Goal: Transaction & Acquisition: Purchase product/service

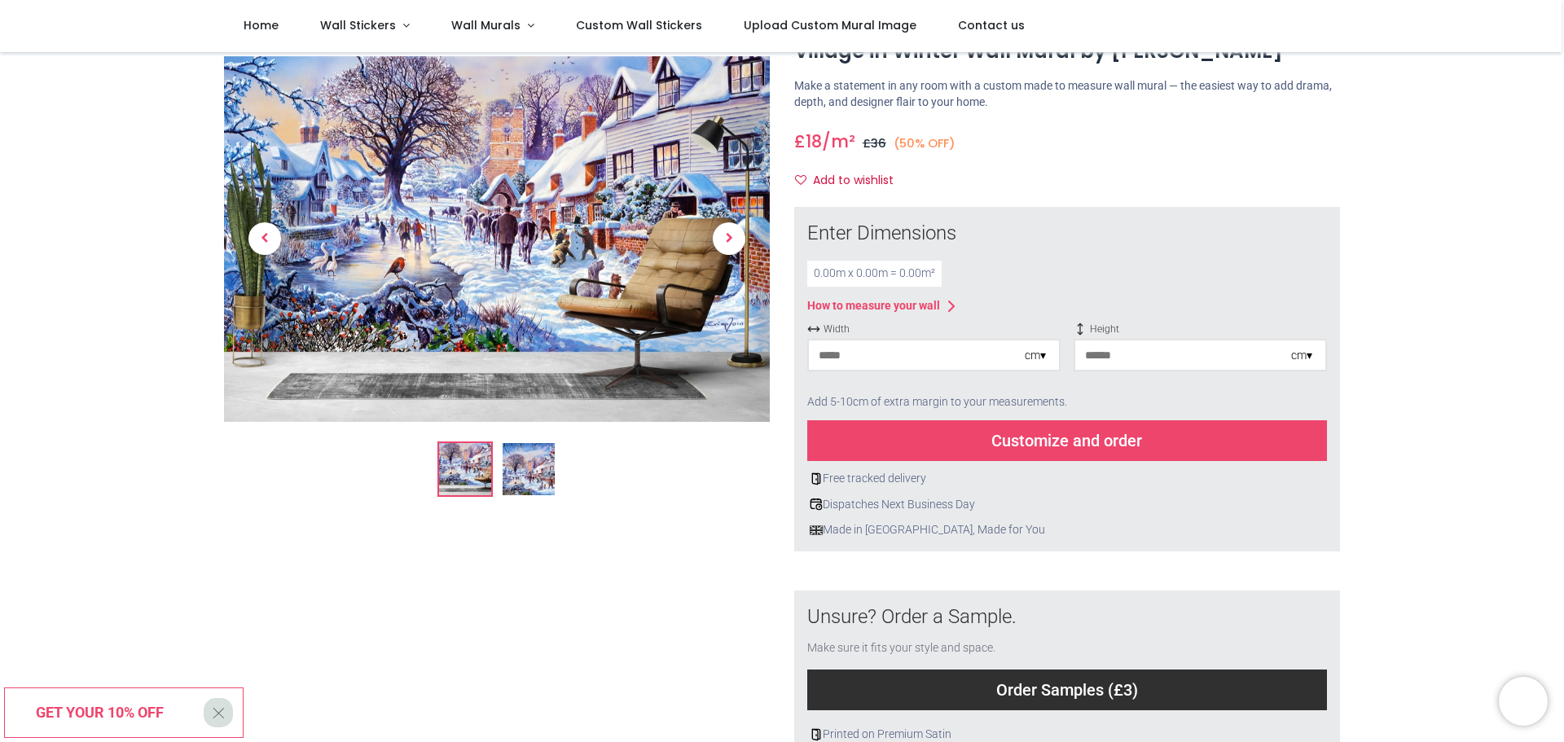
scroll to position [49, 0]
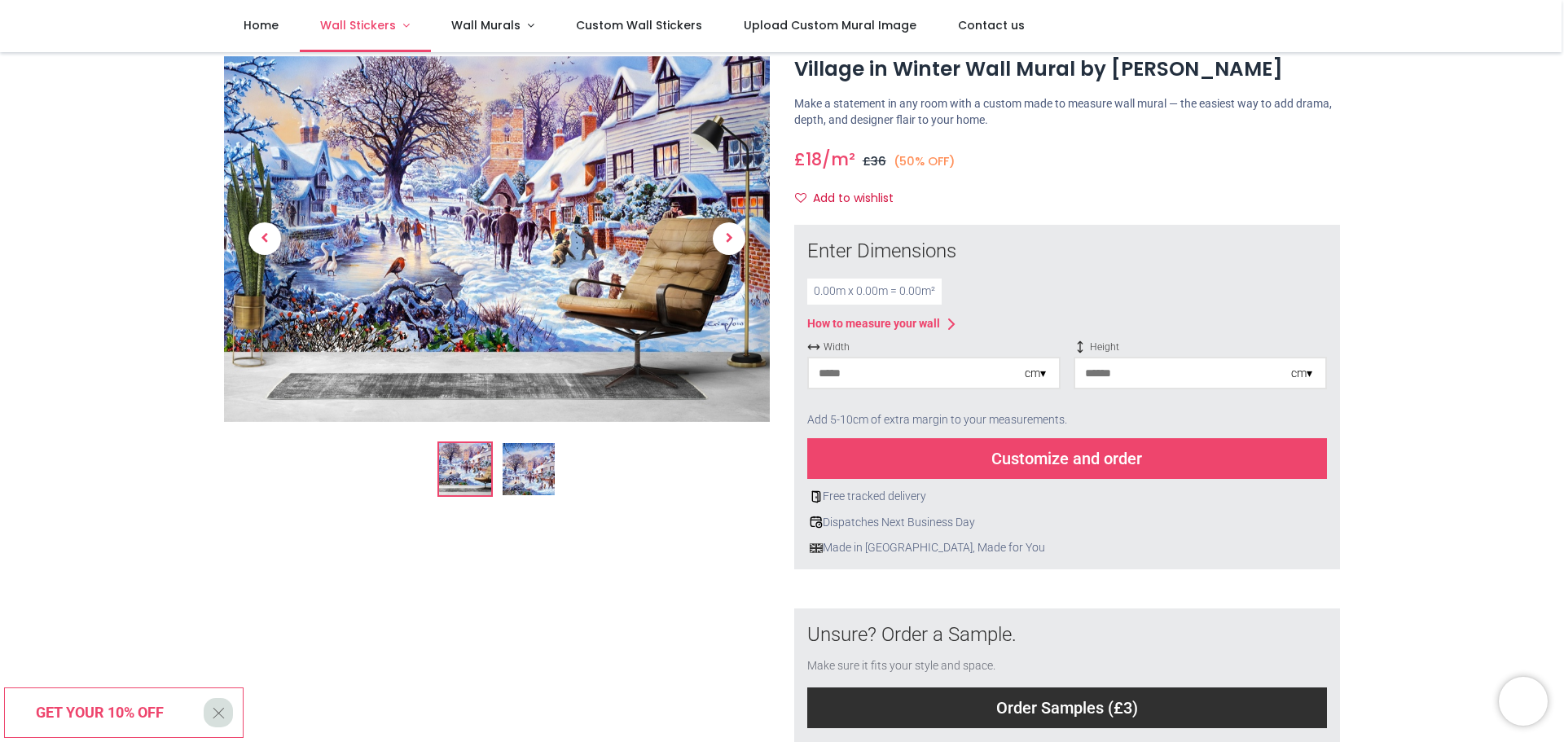
click at [354, 24] on span "Wall Stickers" at bounding box center [358, 25] width 76 height 16
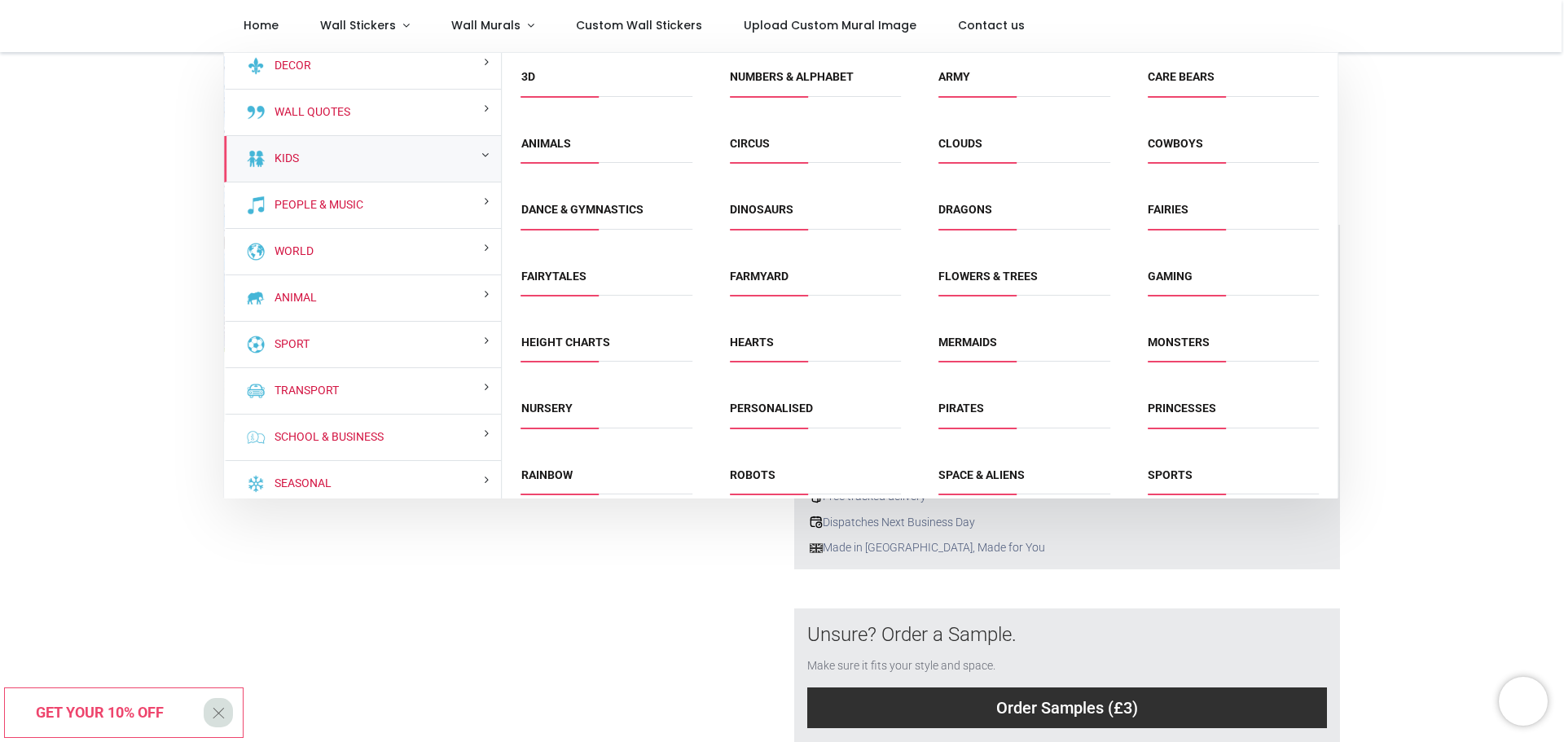
scroll to position [19, 0]
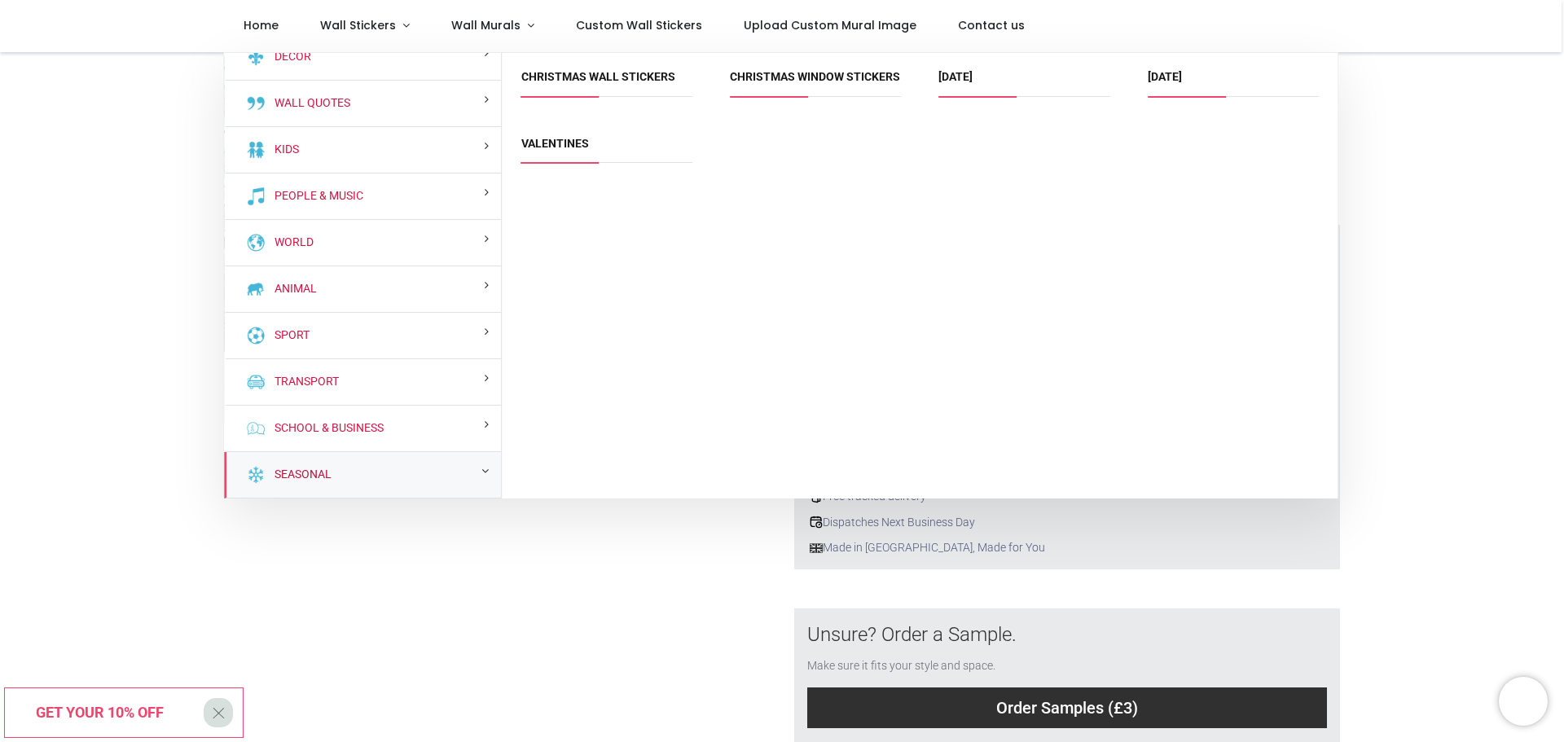
click at [287, 473] on link "Seasonal" at bounding box center [300, 475] width 64 height 16
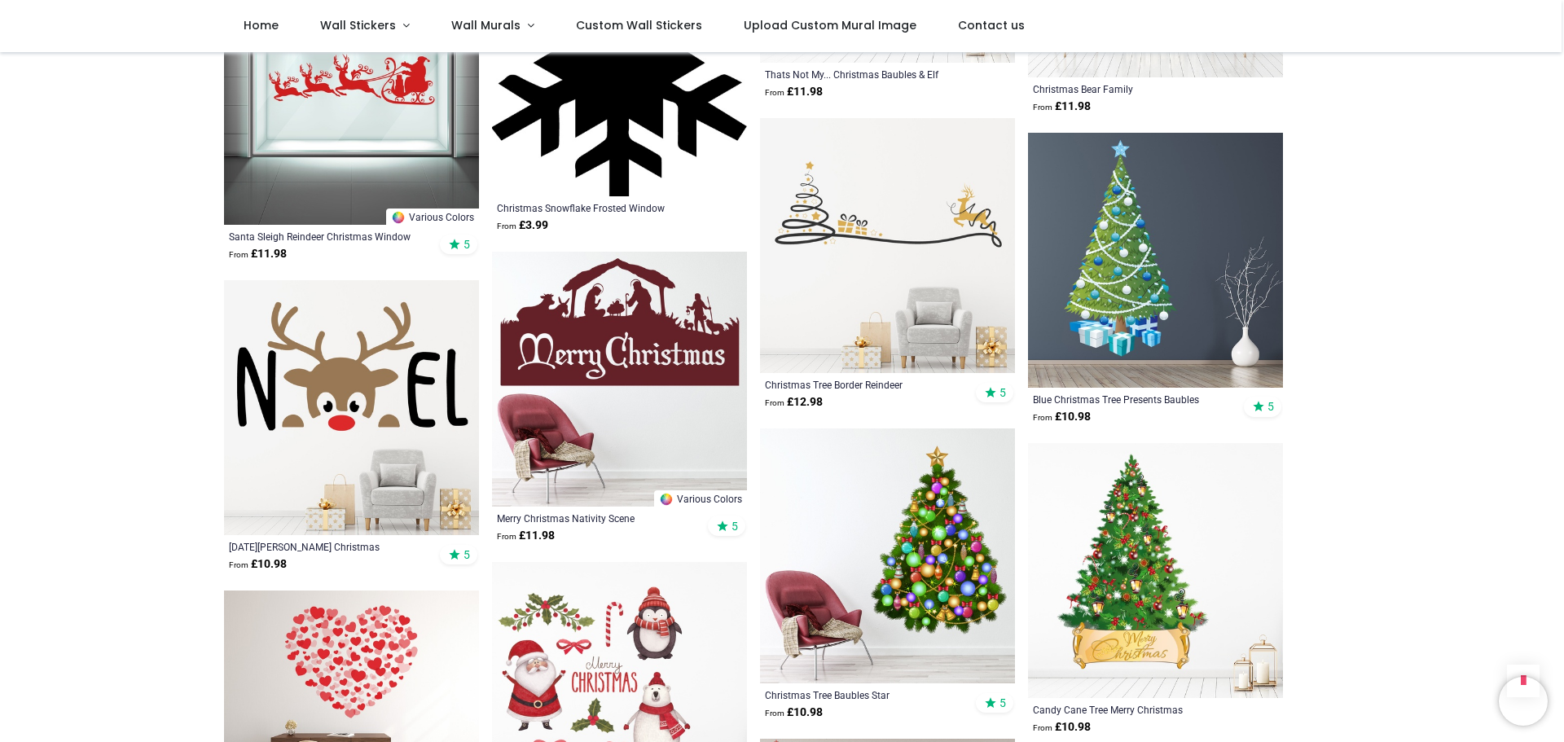
scroll to position [1844, 0]
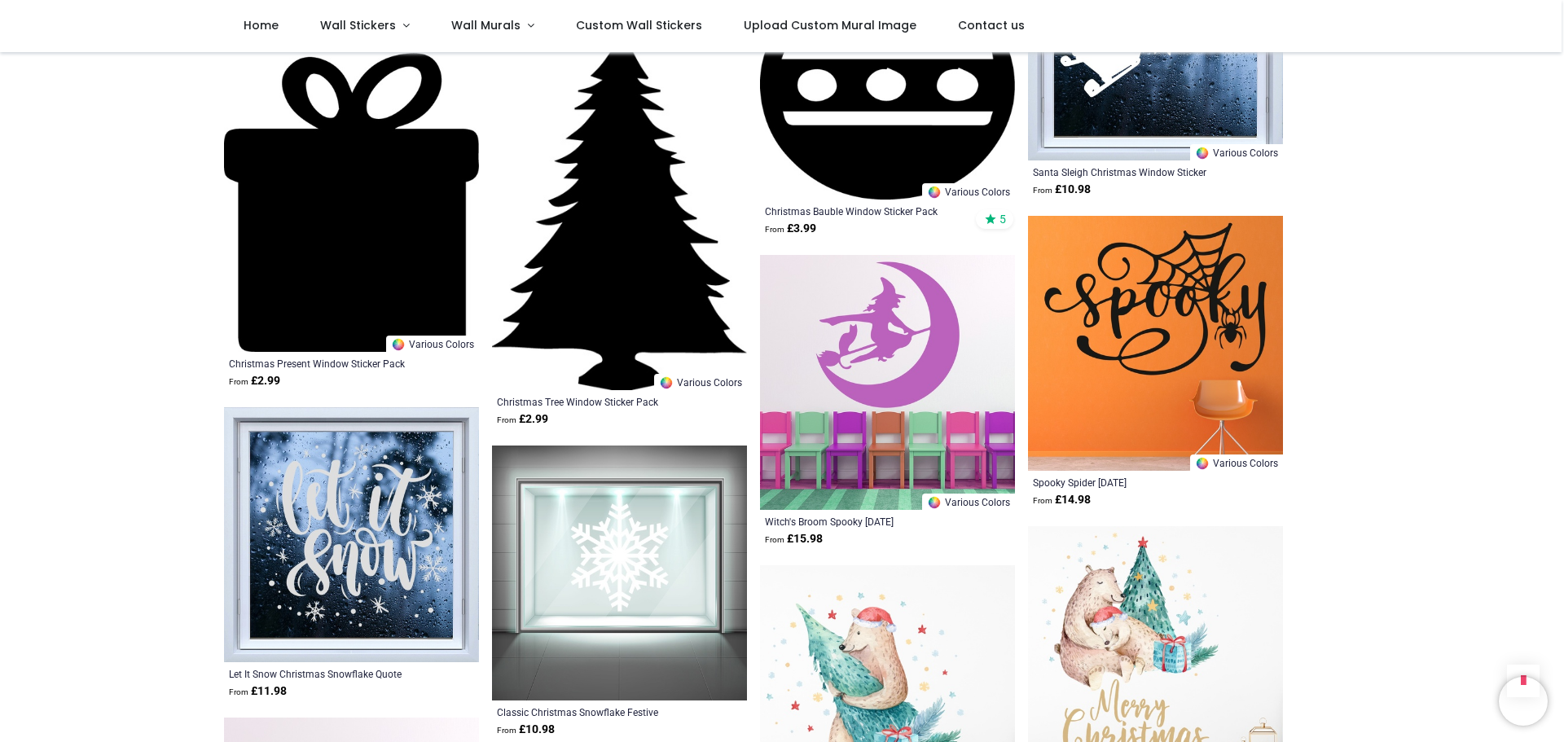
scroll to position [5622, 0]
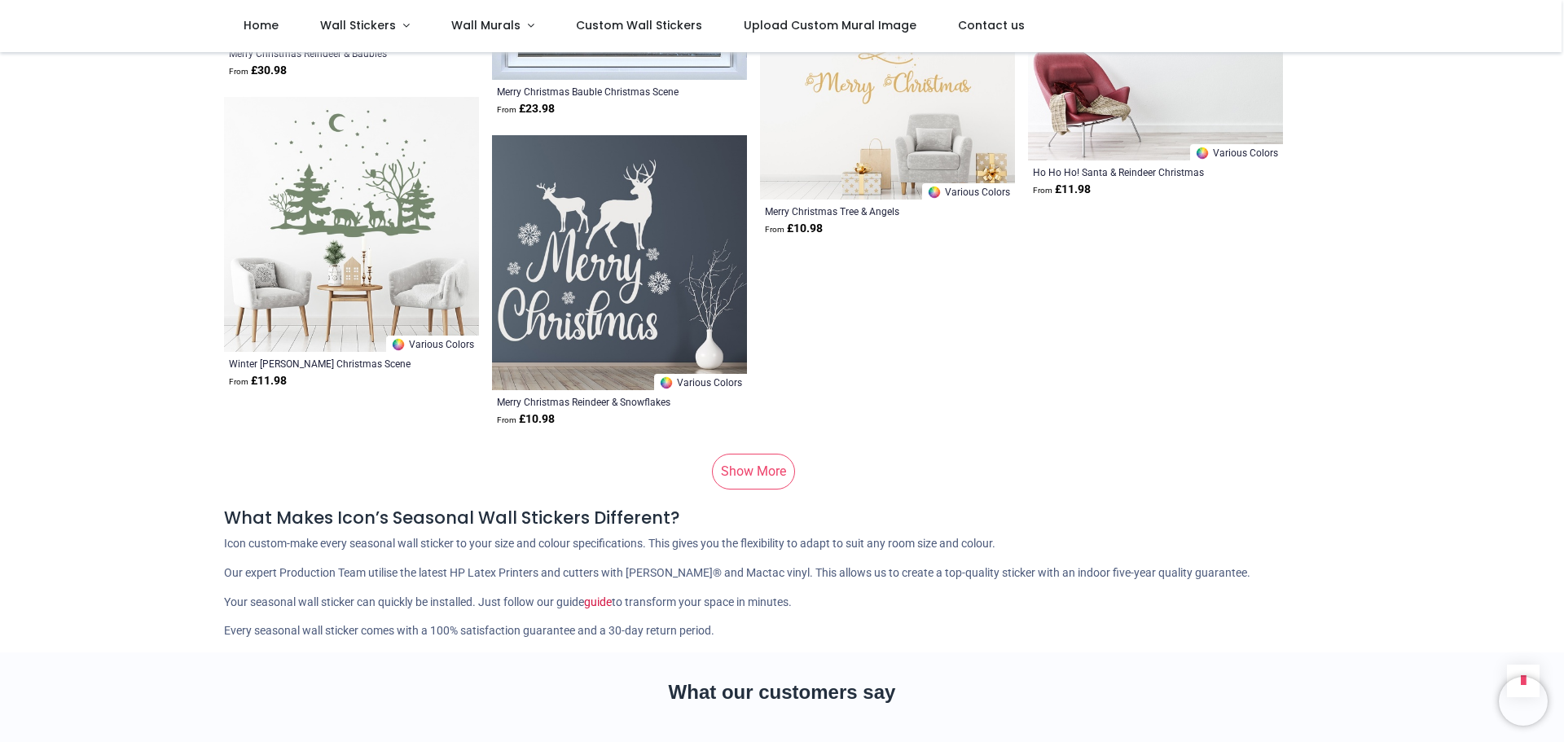
scroll to position [11074, 0]
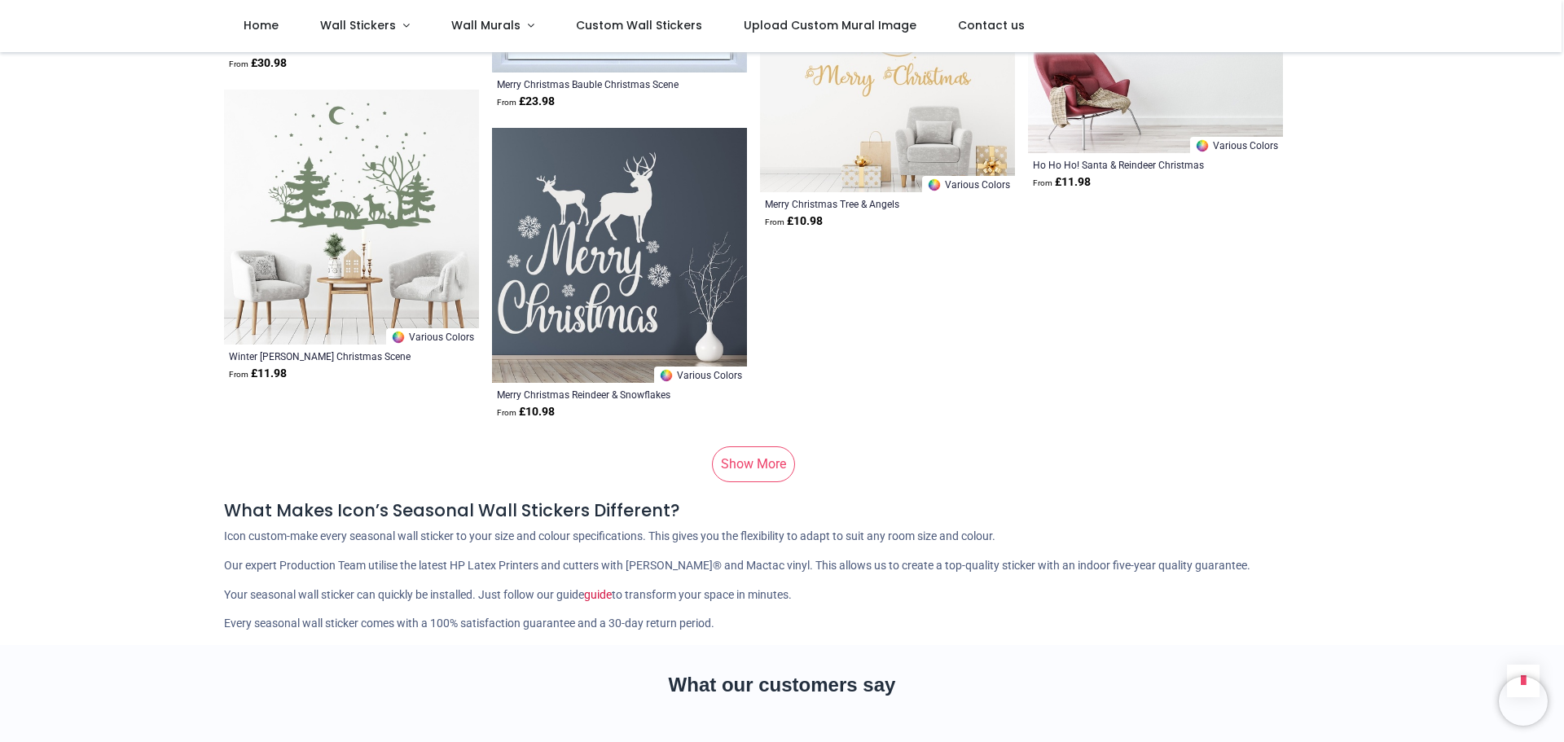
click at [750, 452] on link "Show More" at bounding box center [753, 464] width 83 height 36
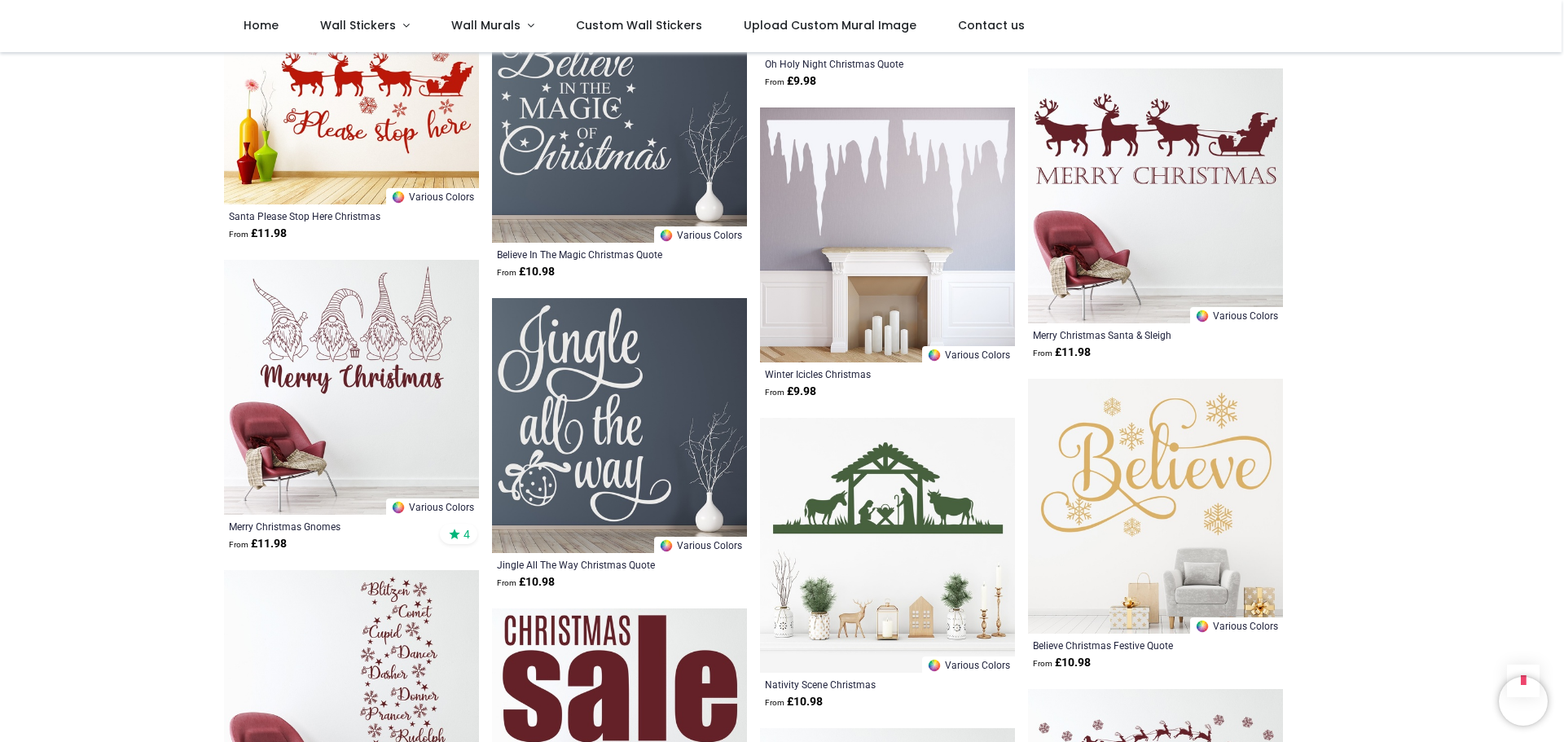
scroll to position [11565, 0]
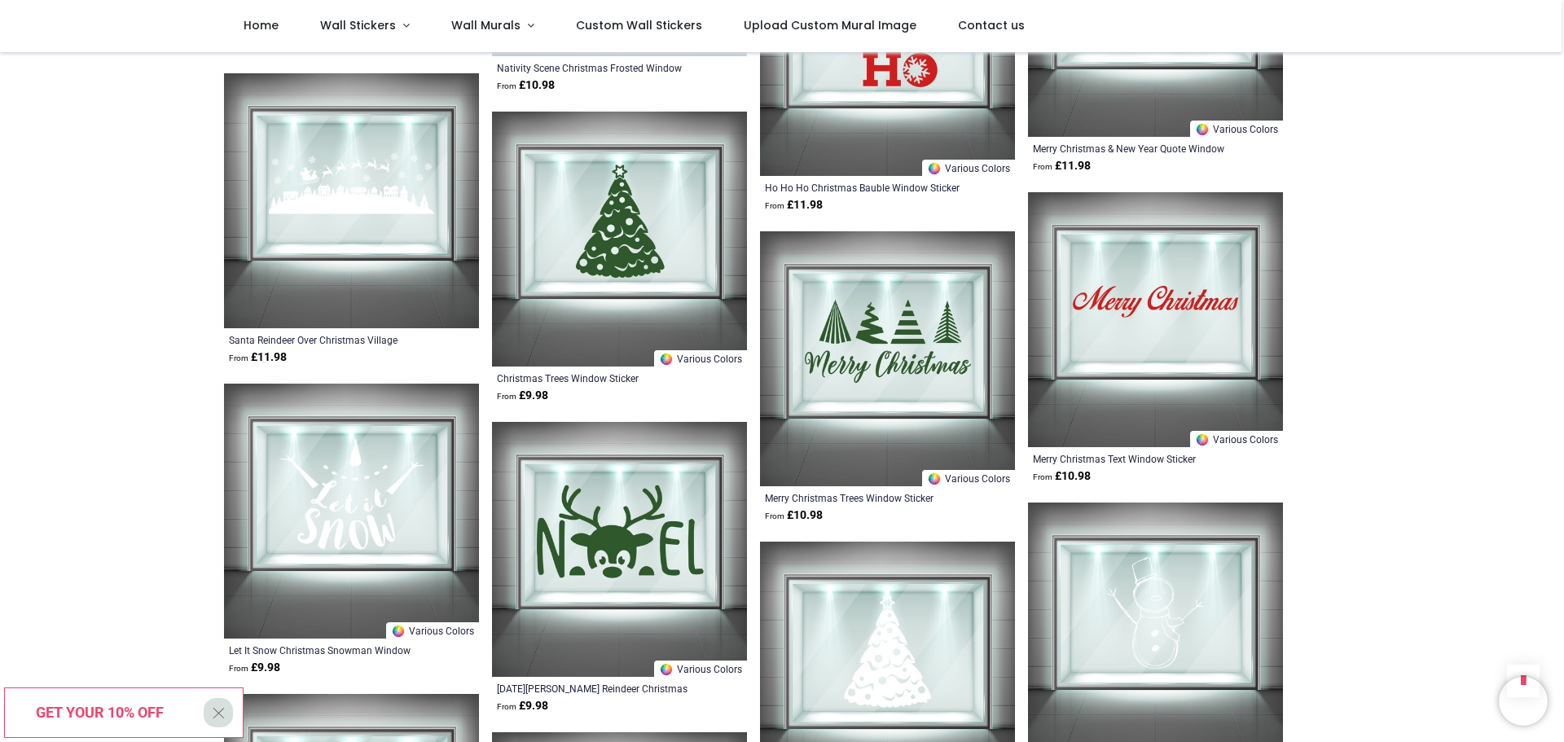
scroll to position [14536, 0]
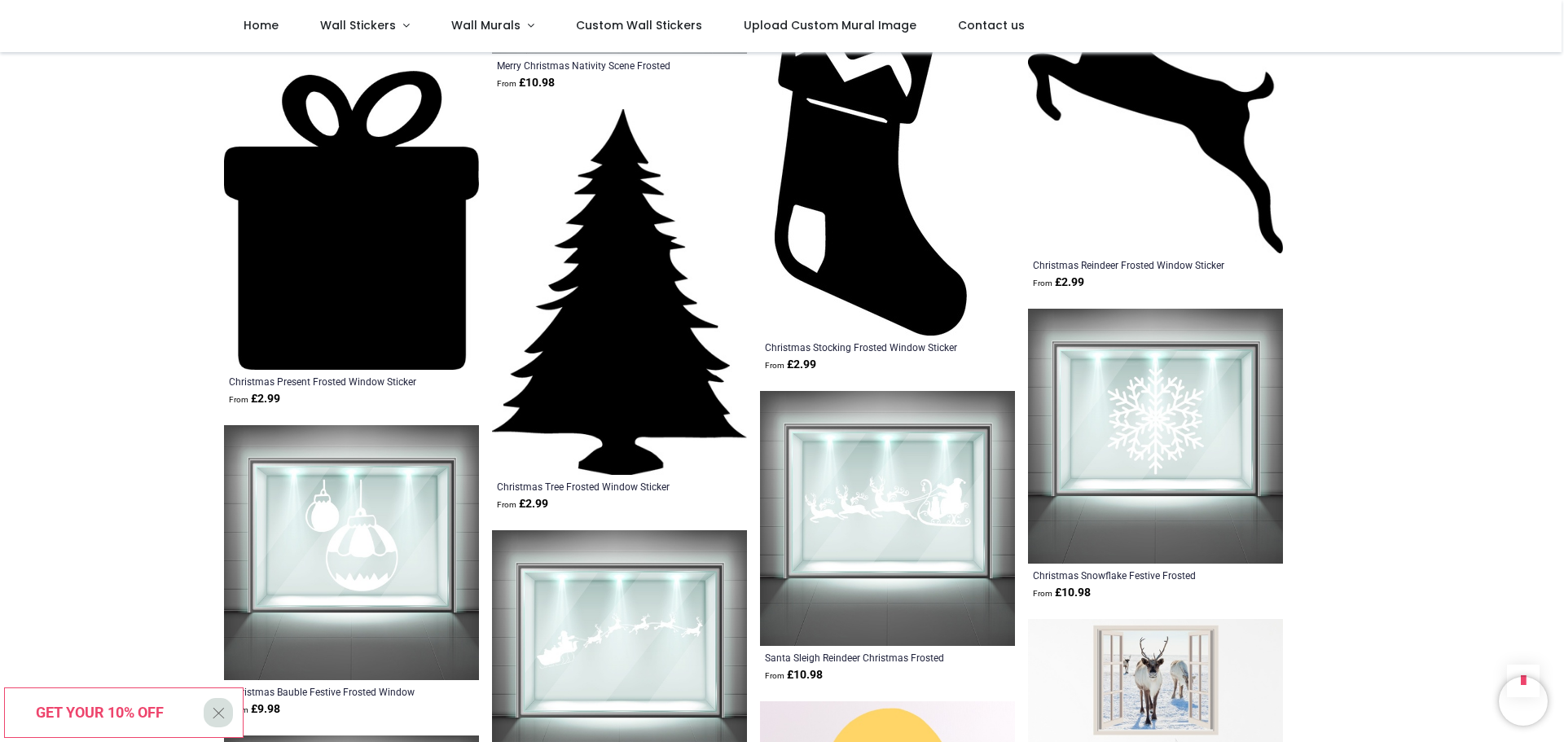
scroll to position [16367, 0]
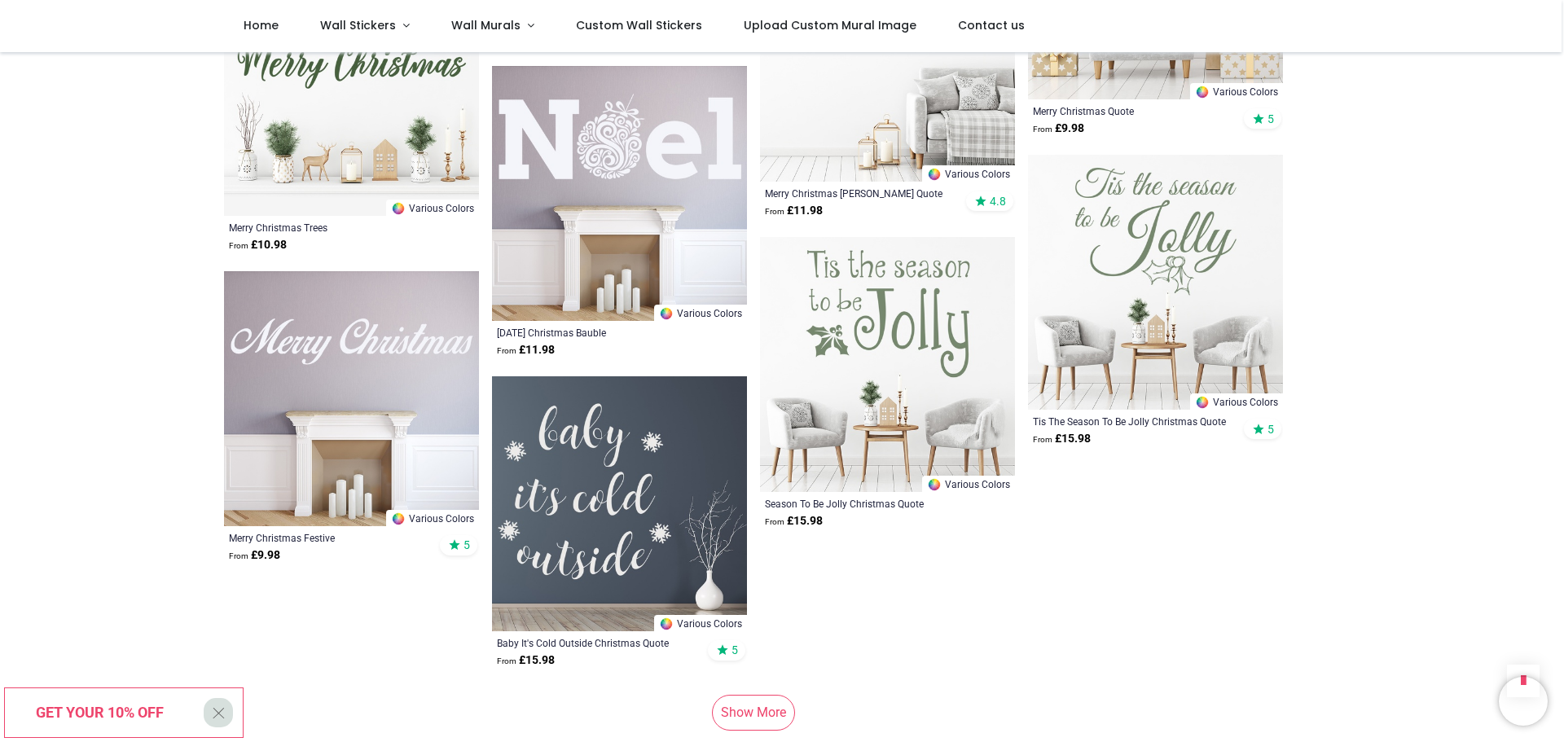
scroll to position [22092, 0]
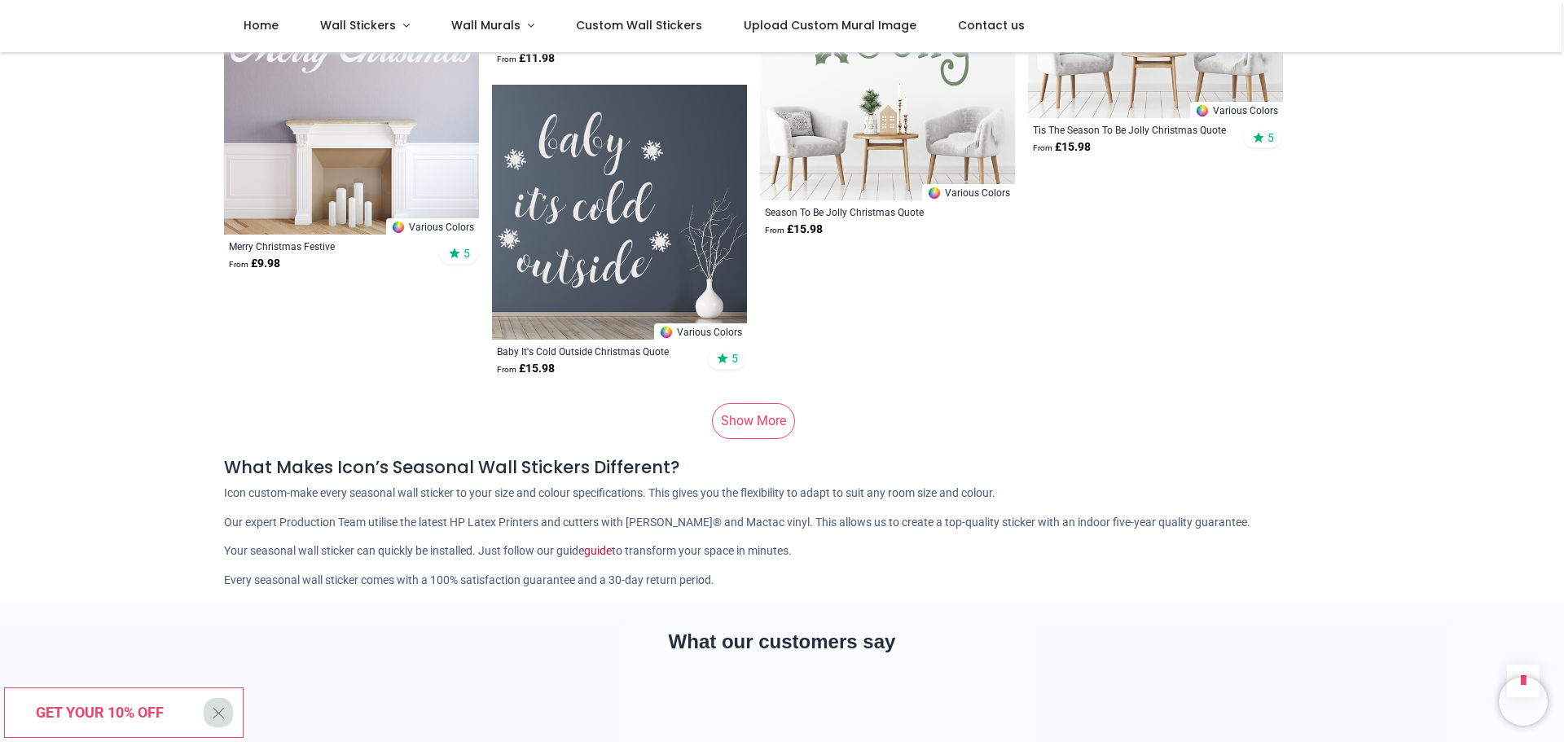
click at [751, 418] on link "Show More" at bounding box center [753, 421] width 83 height 36
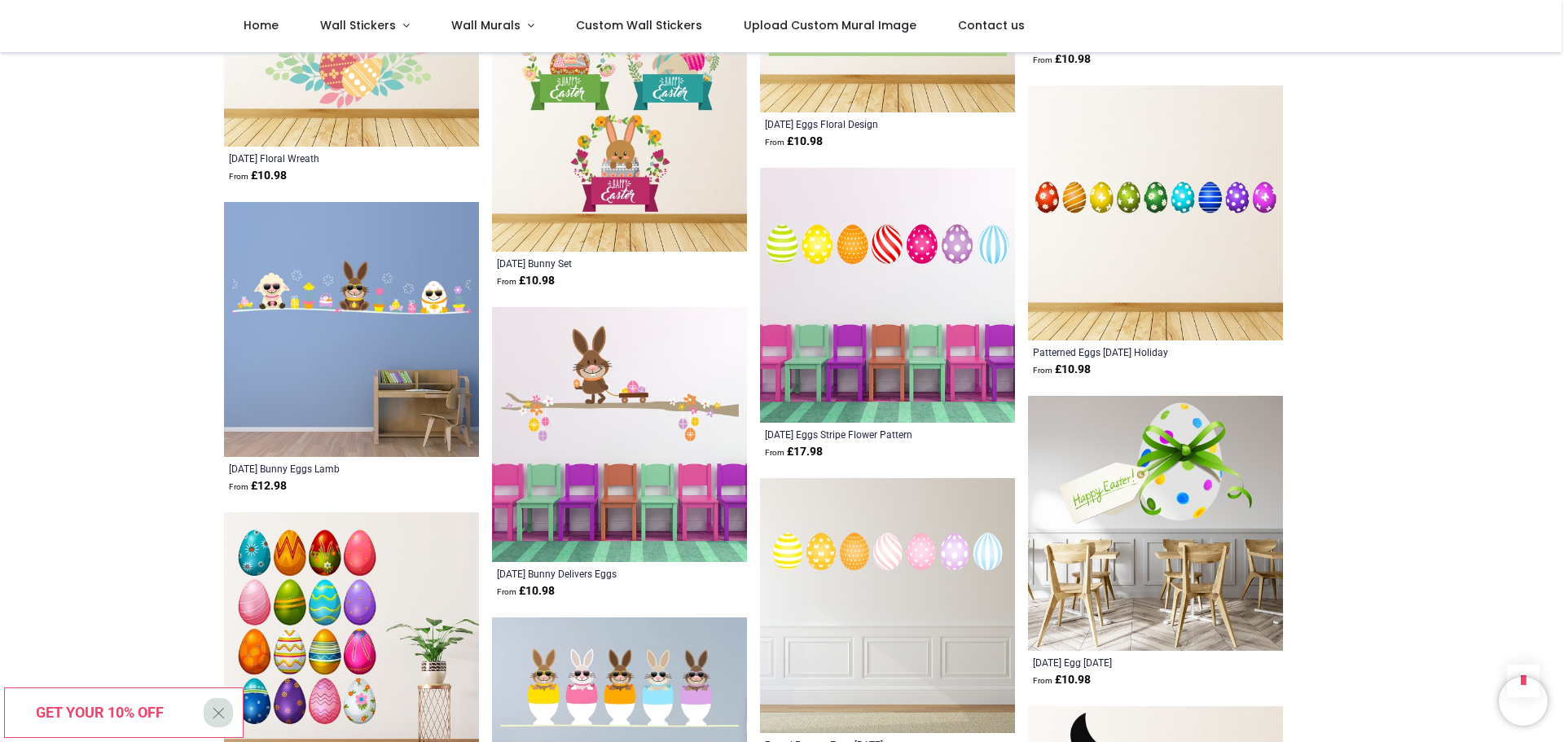
scroll to position [25598, 0]
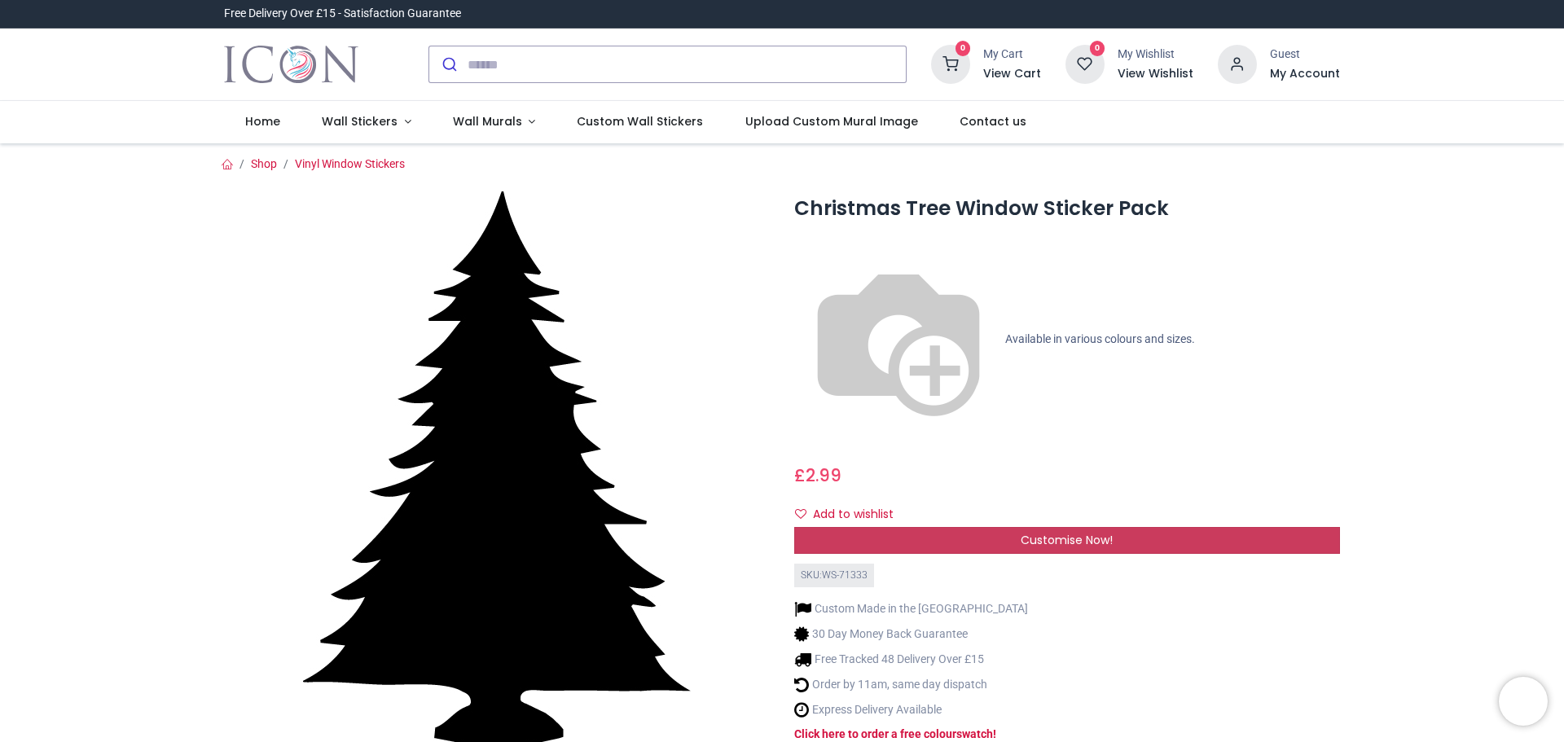
click at [1027, 532] on span "Customise Now!" at bounding box center [1067, 540] width 92 height 16
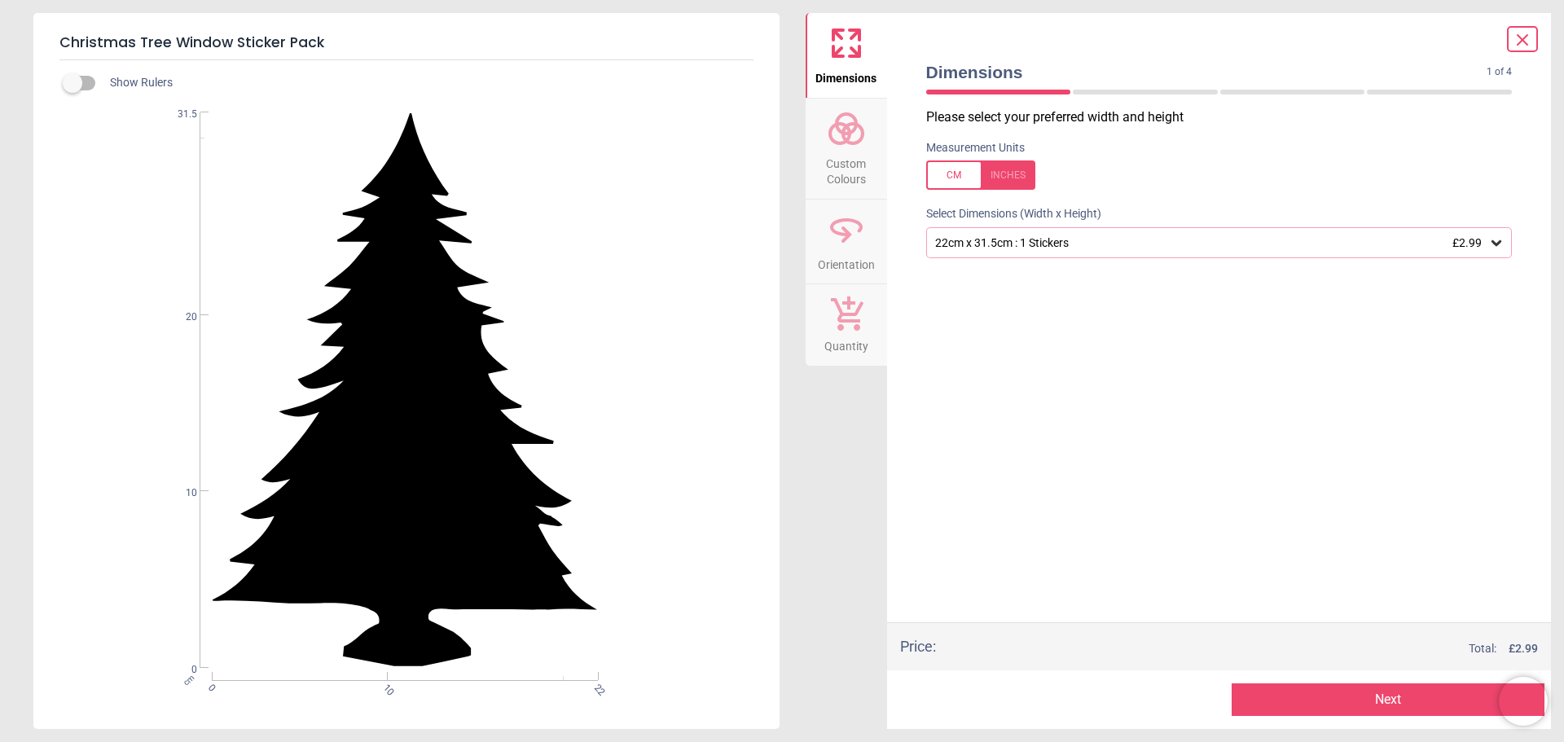
click at [1110, 241] on div "22cm x 31.5cm : 1 Stickers £2.99" at bounding box center [1212, 243] width 556 height 14
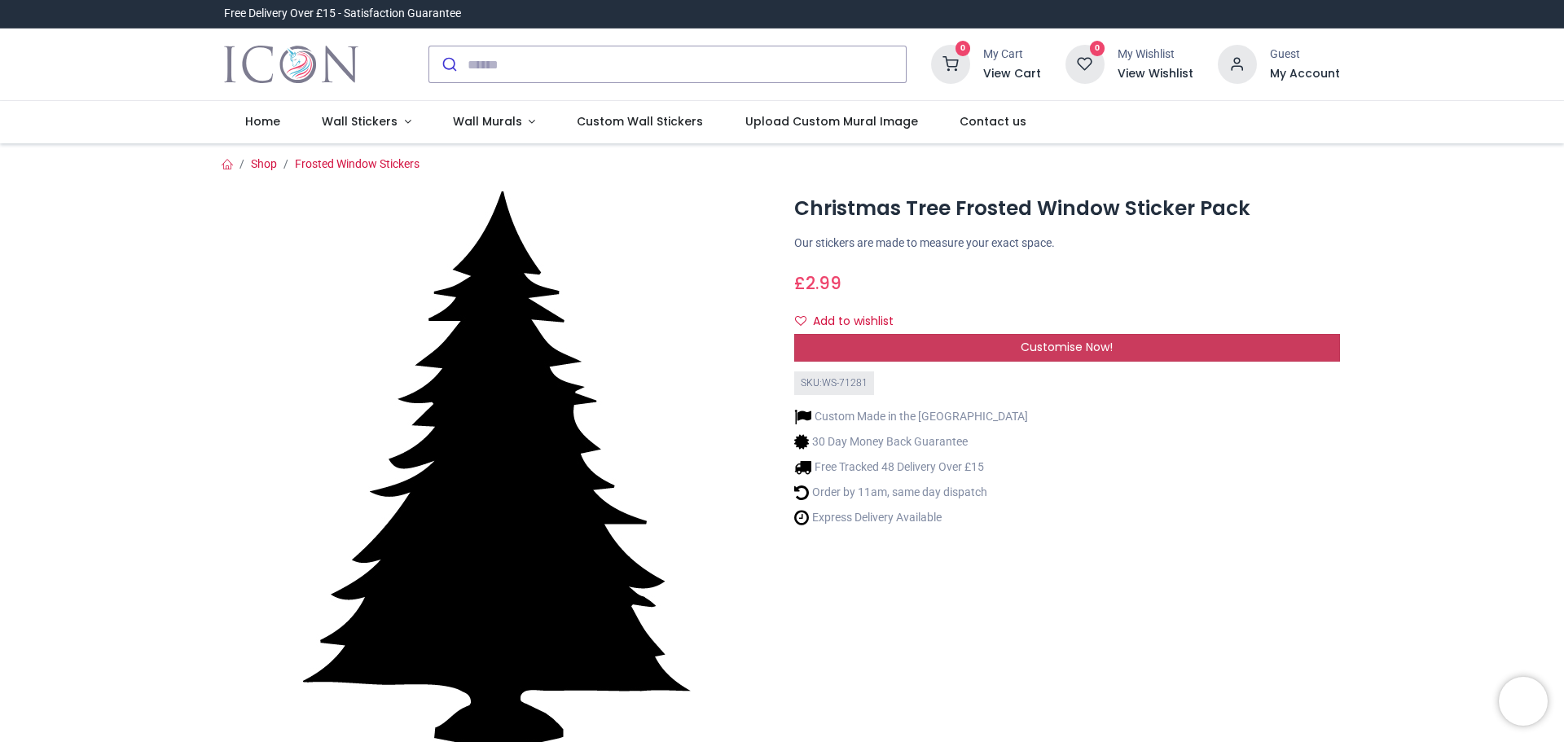
click at [1048, 345] on span "Customise Now!" at bounding box center [1067, 347] width 92 height 16
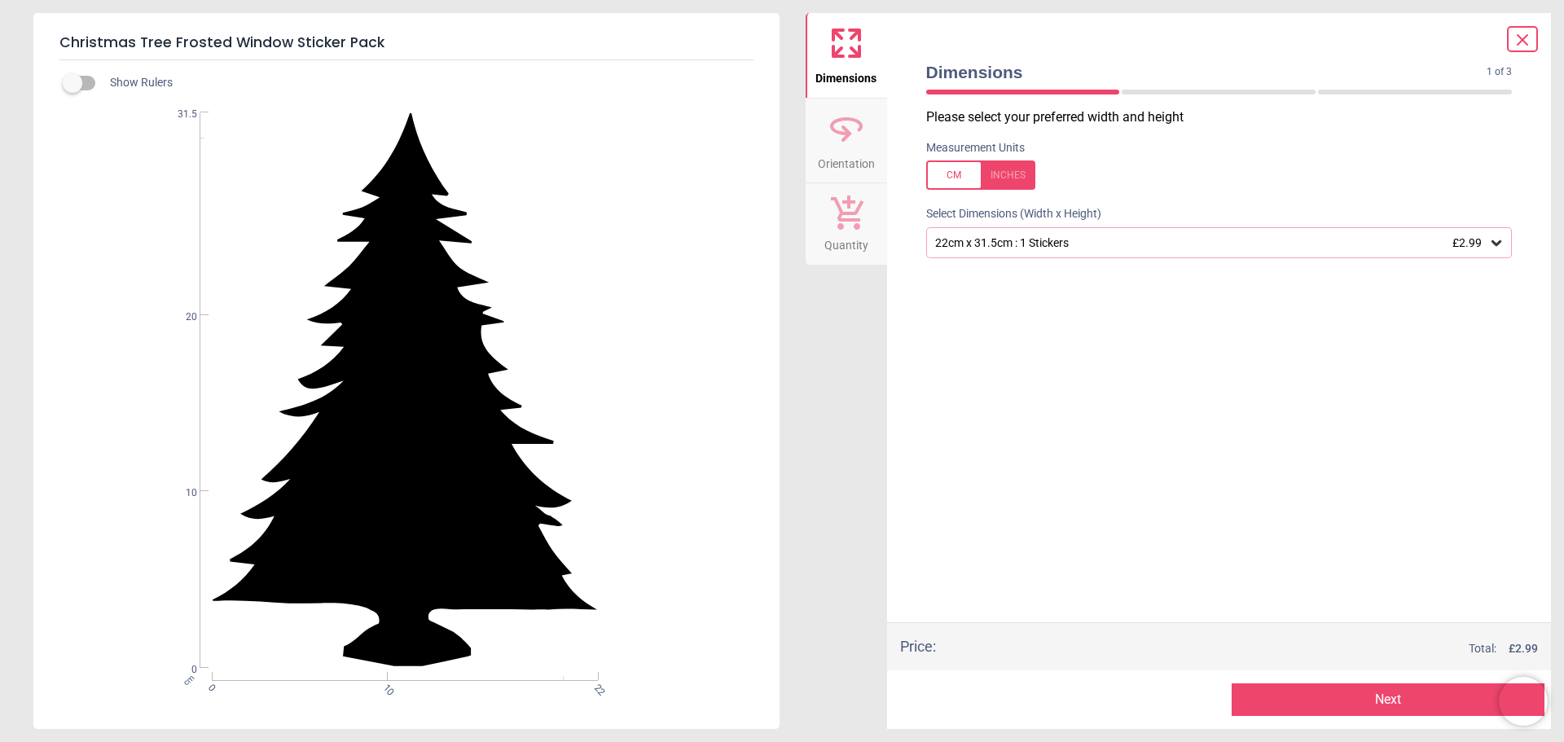
click at [1170, 234] on div "22cm x 31.5cm : 1 Stickers £2.99" at bounding box center [1219, 242] width 587 height 31
